Goal: Information Seeking & Learning: Find specific fact

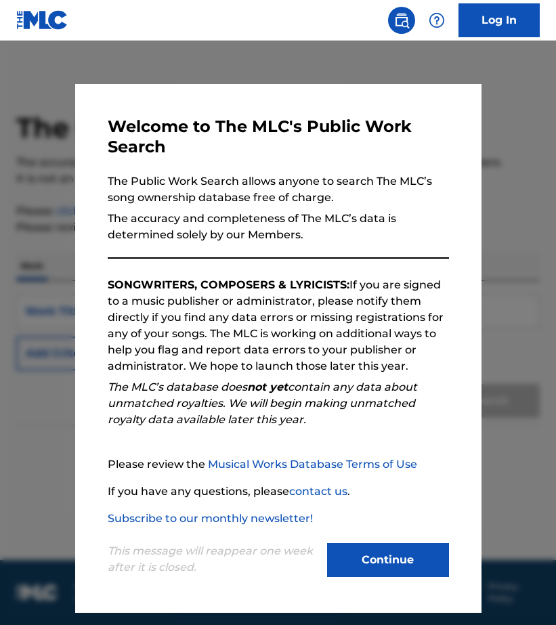
click at [420, 570] on button "Continue" at bounding box center [388, 560] width 122 height 34
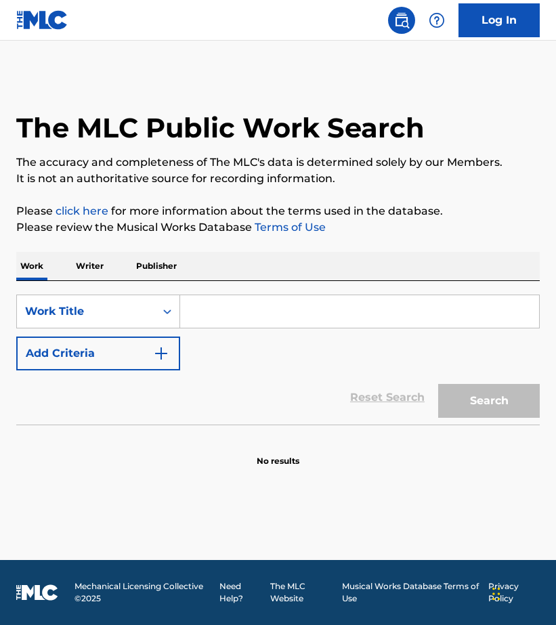
click at [83, 265] on p "Writer" at bounding box center [90, 266] width 36 height 28
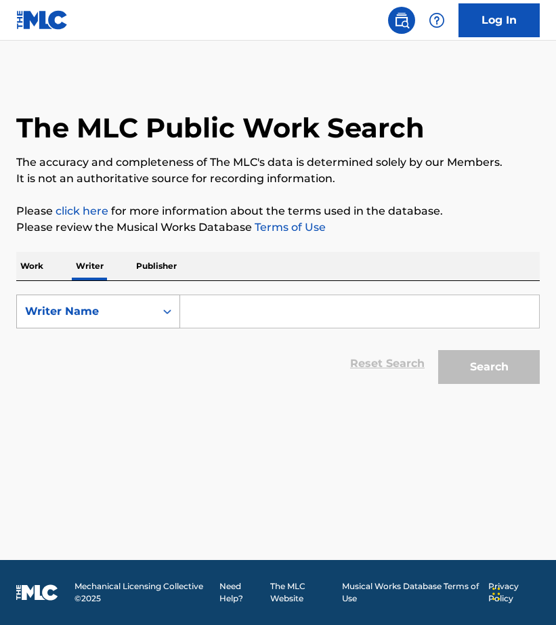
click at [108, 318] on div "Writer Name" at bounding box center [86, 311] width 122 height 16
click at [108, 359] on div "Writer IPI" at bounding box center [98, 345] width 162 height 34
click at [239, 309] on input "Search Form" at bounding box center [359, 311] width 359 height 32
paste input "01010372036"
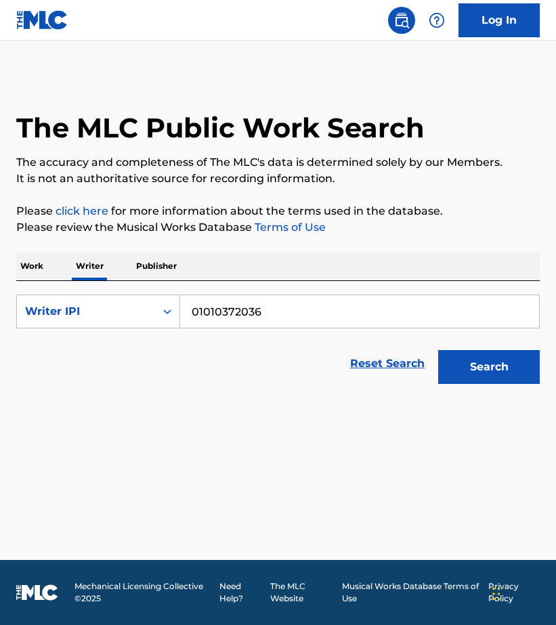
click at [438, 350] on button "Search" at bounding box center [489, 367] width 102 height 34
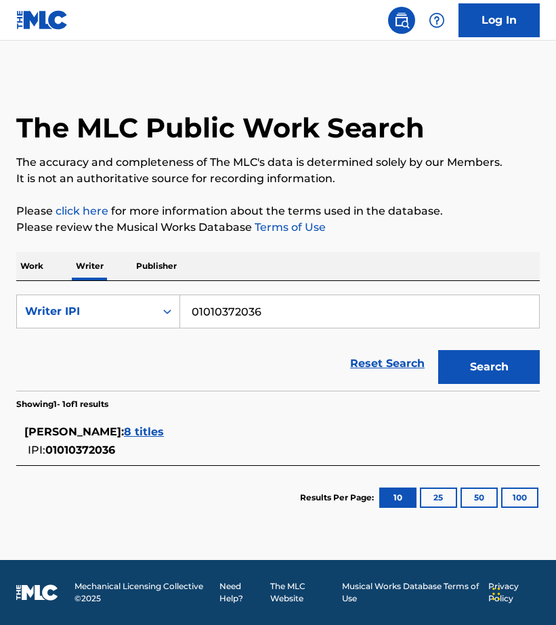
click at [257, 311] on input "01010372036" at bounding box center [359, 311] width 359 height 32
paste input "0375290053"
type input "00375290053"
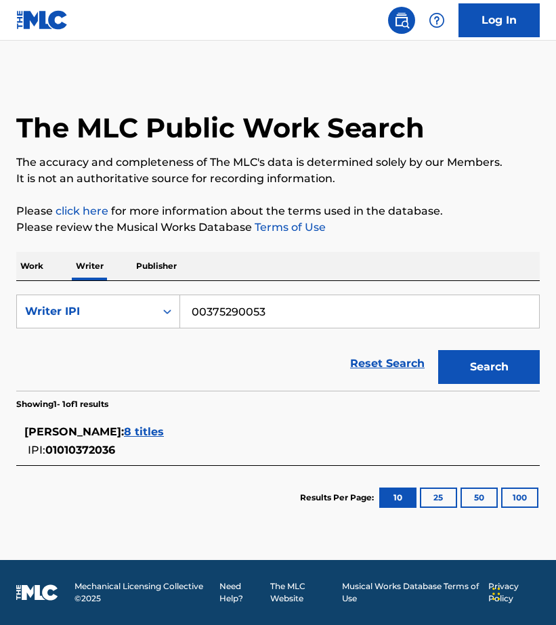
click at [438, 350] on button "Search" at bounding box center [489, 367] width 102 height 34
click at [150, 432] on span "8 titles" at bounding box center [144, 431] width 40 height 13
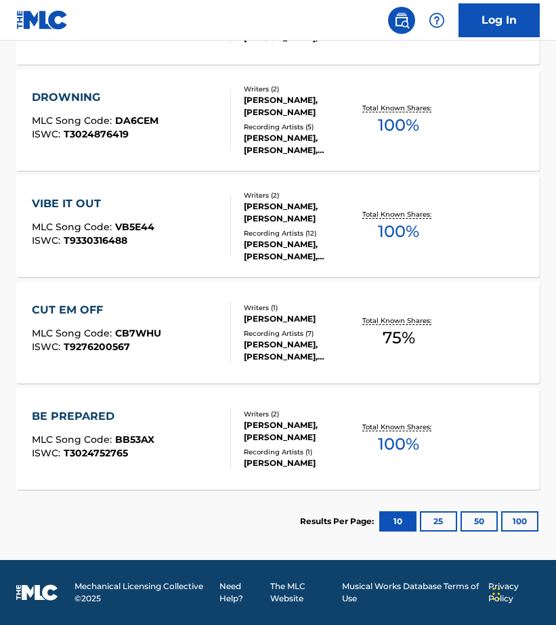
scroll to position [775, 0]
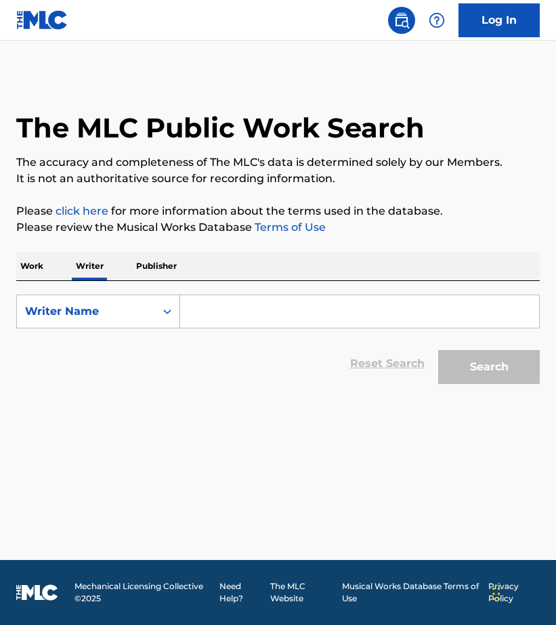
click at [210, 317] on input "Search Form" at bounding box center [359, 311] width 359 height 32
click at [142, 317] on div "Writer Name" at bounding box center [86, 311] width 122 height 16
click at [129, 339] on div "Writer IPI" at bounding box center [98, 345] width 162 height 34
click at [225, 320] on input "Search Form" at bounding box center [359, 311] width 359 height 32
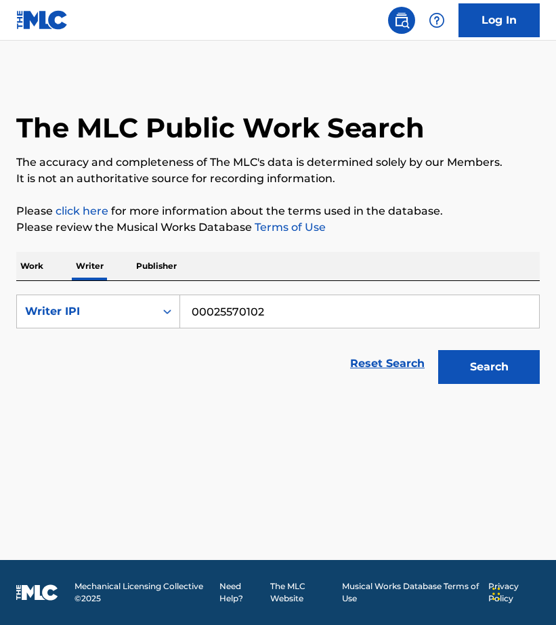
click at [438, 350] on button "Search" at bounding box center [489, 367] width 102 height 34
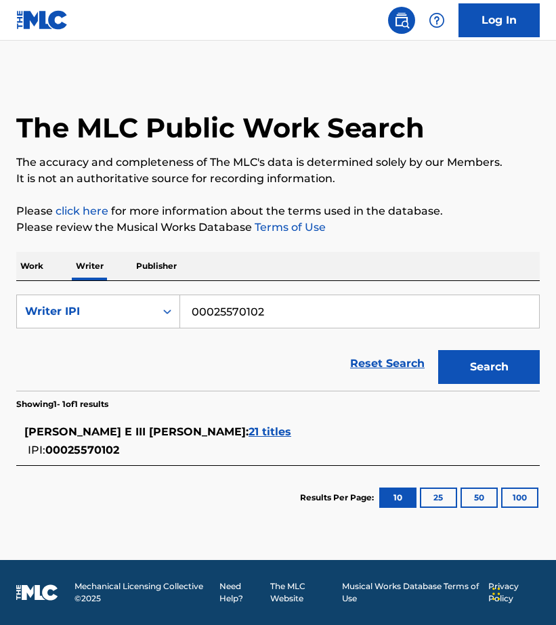
click at [218, 308] on input "00025570102" at bounding box center [359, 311] width 359 height 32
paste input "1010372036"
type input "01010372036"
click at [438, 350] on button "Search" at bounding box center [489, 367] width 102 height 34
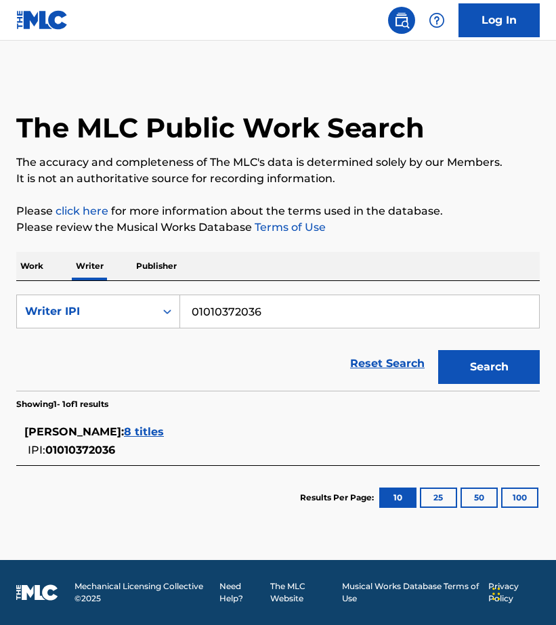
click at [164, 428] on span "8 titles" at bounding box center [144, 431] width 40 height 13
